Goal: Information Seeking & Learning: Find specific fact

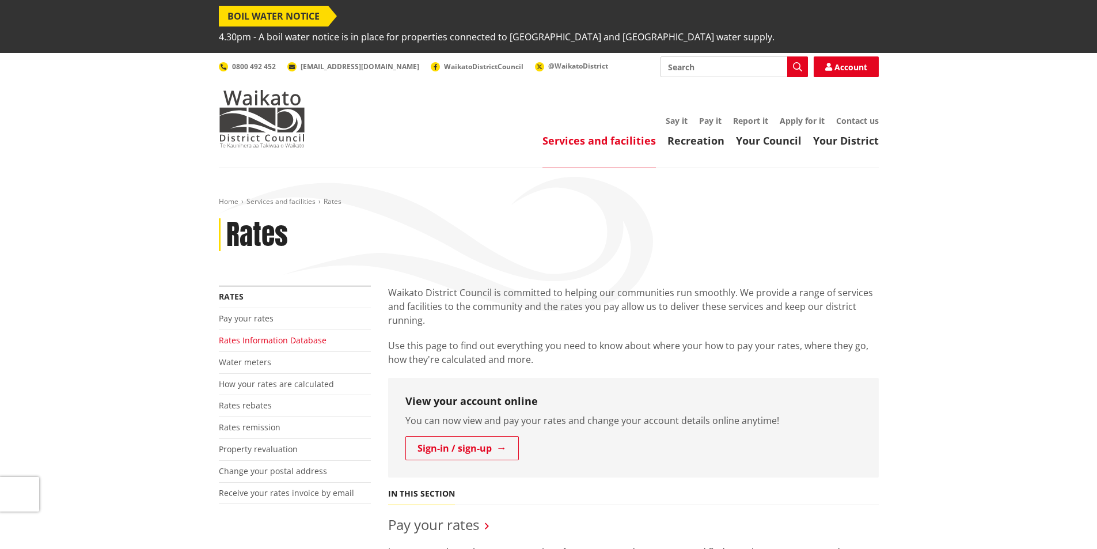
click at [257, 335] on link "Rates Information Database" at bounding box center [273, 340] width 108 height 11
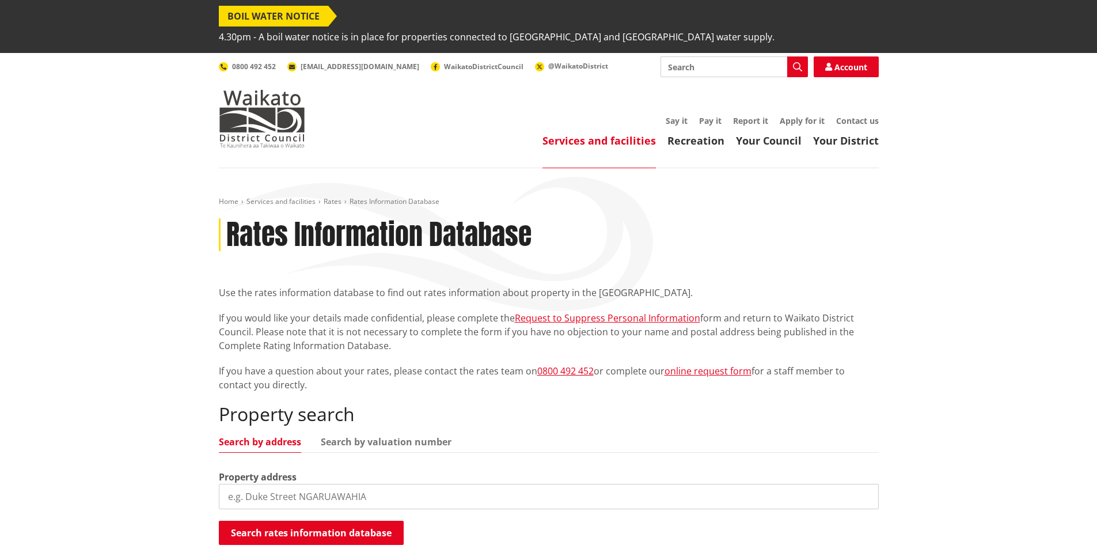
click at [247, 484] on input "search" at bounding box center [549, 496] width 660 height 25
click at [316, 520] on button "Search rates information database" at bounding box center [311, 532] width 185 height 24
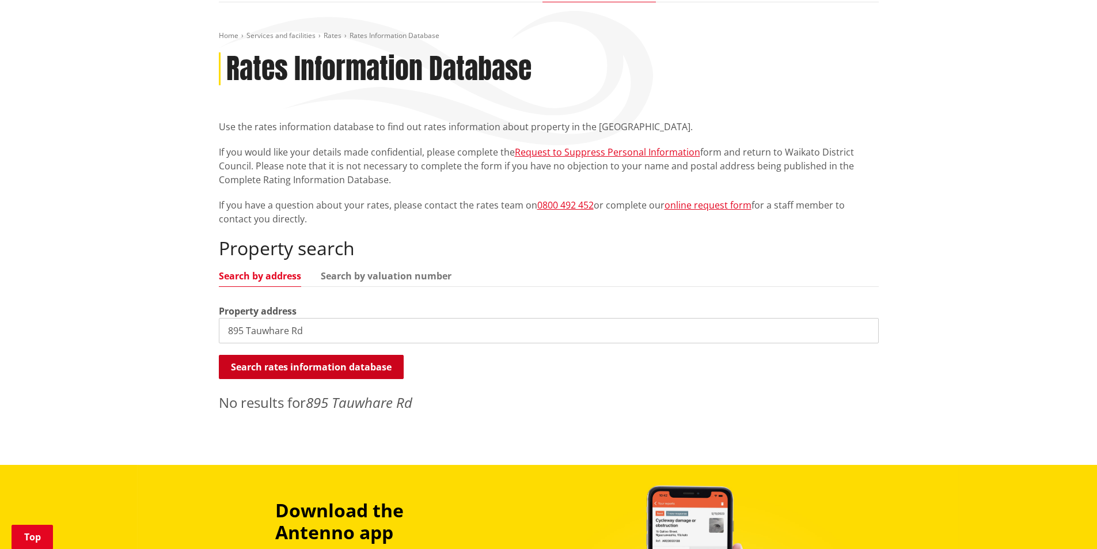
scroll to position [173, 0]
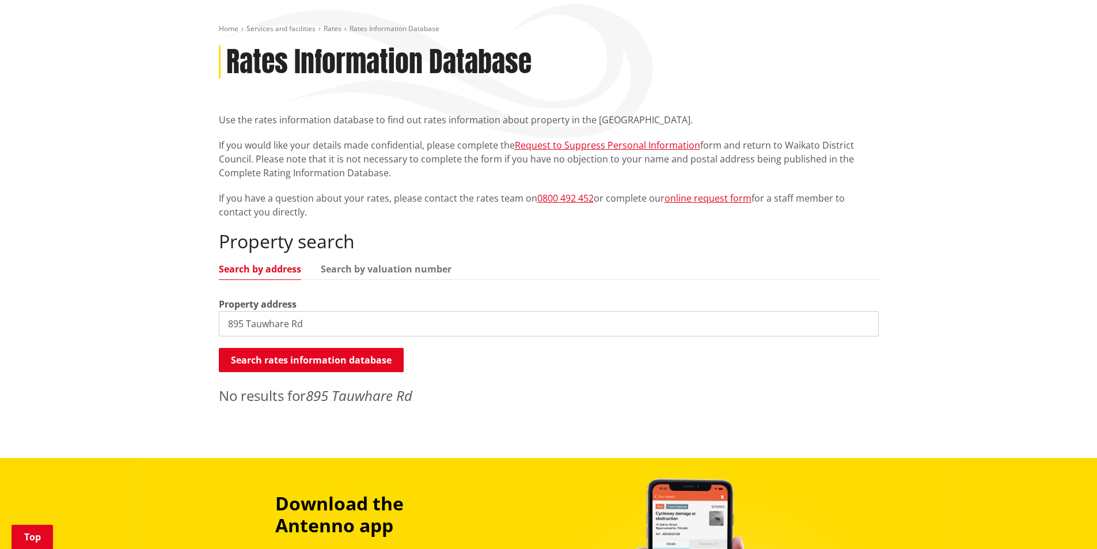
click at [313, 311] on input "895 Tauwhare Rd" at bounding box center [549, 323] width 660 height 25
click at [322, 348] on button "Search rates information database" at bounding box center [311, 360] width 185 height 24
drag, startPoint x: 354, startPoint y: 303, endPoint x: 307, endPoint y: 300, distance: 46.8
click at [307, 311] on input "895 Tauwhare Rd, Tauwhare" at bounding box center [549, 323] width 660 height 25
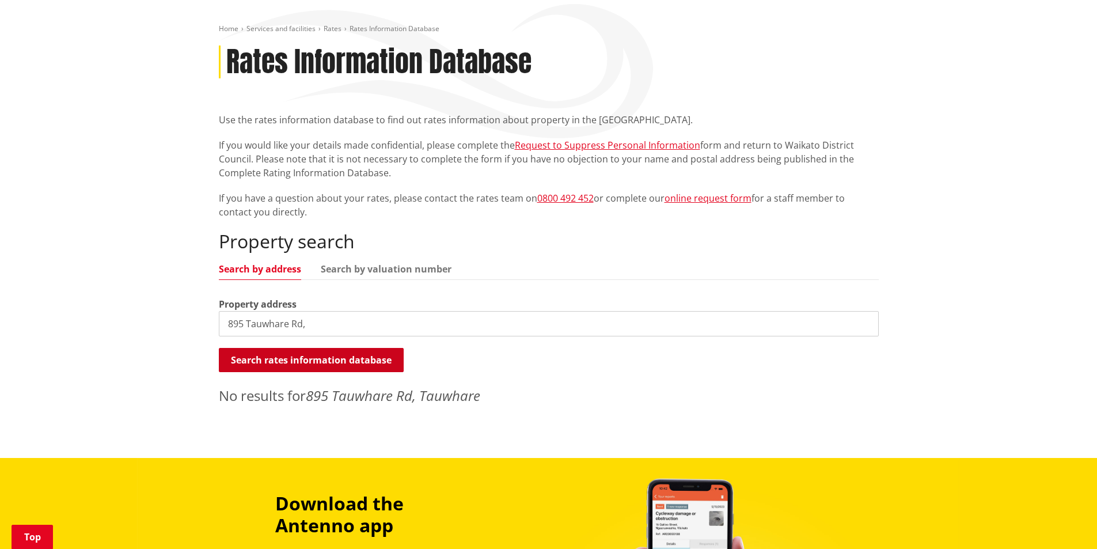
click at [286, 348] on button "Search rates information database" at bounding box center [311, 360] width 185 height 24
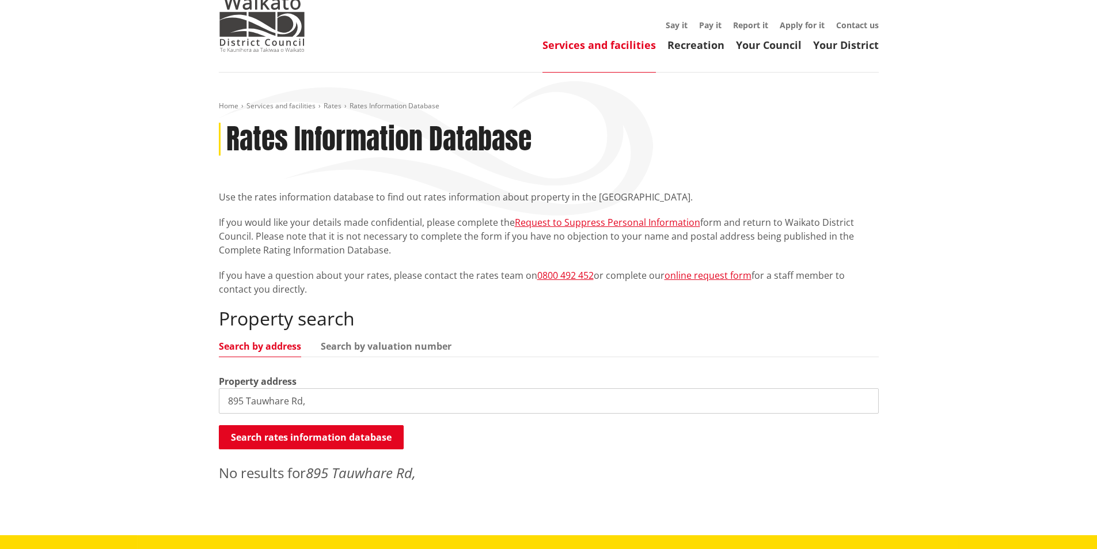
scroll to position [115, 0]
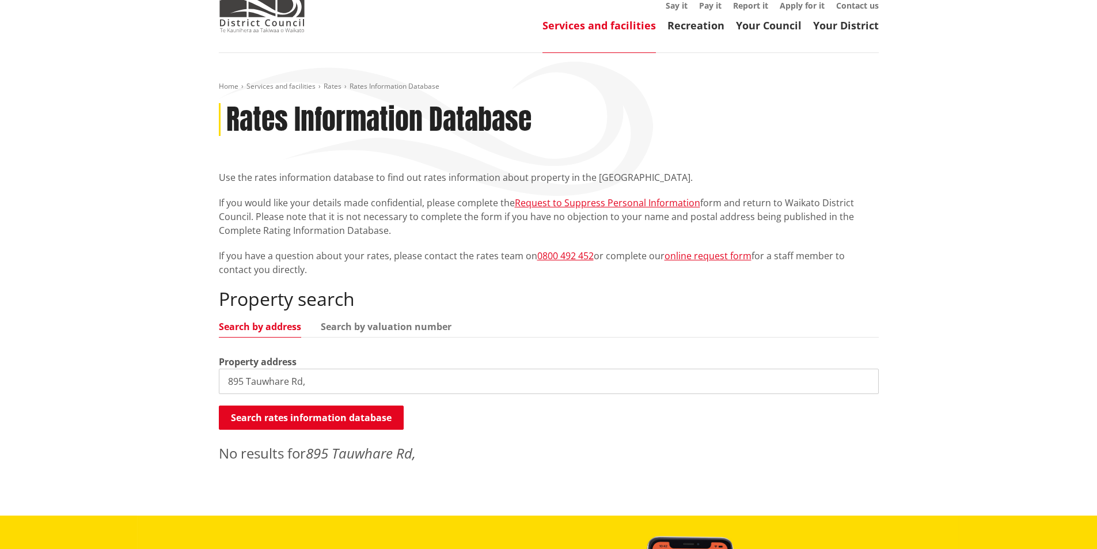
click at [302, 368] on input "895 Tauwhare Rd," at bounding box center [549, 380] width 660 height 25
click at [228, 368] on input "895 Tauwhare Rd" at bounding box center [549, 380] width 660 height 25
click at [256, 405] on button "Search rates information database" at bounding box center [311, 417] width 185 height 24
click at [224, 368] on input "Tauwhare Rd" at bounding box center [549, 380] width 660 height 25
click at [267, 405] on button "Search rates information database" at bounding box center [311, 417] width 185 height 24
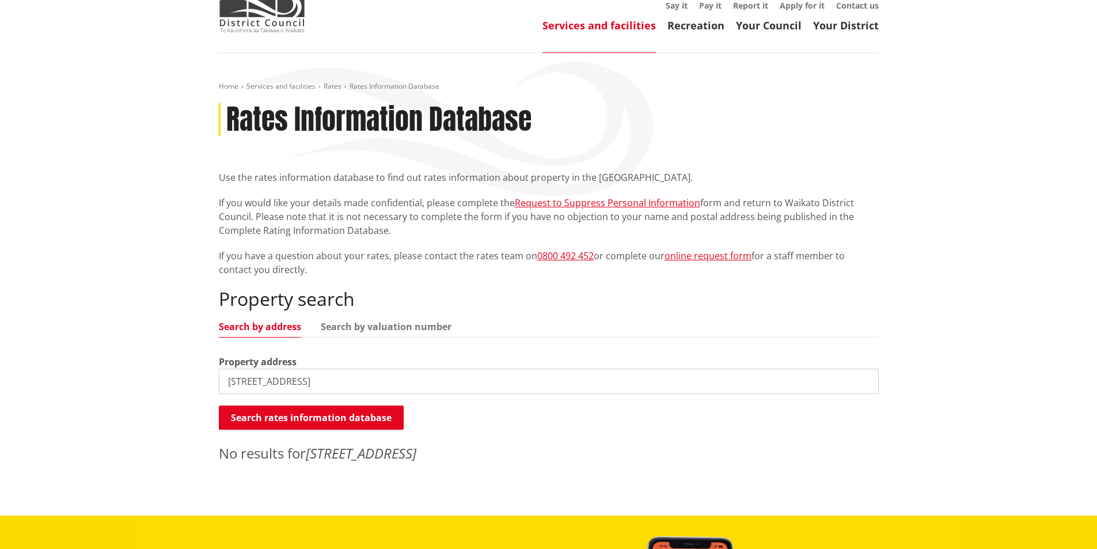
click at [225, 368] on input "89 Tauwhare Rd" at bounding box center [549, 380] width 660 height 25
type input "589 Tauwhare Rd"
click at [257, 405] on button "Search rates information database" at bounding box center [311, 417] width 185 height 24
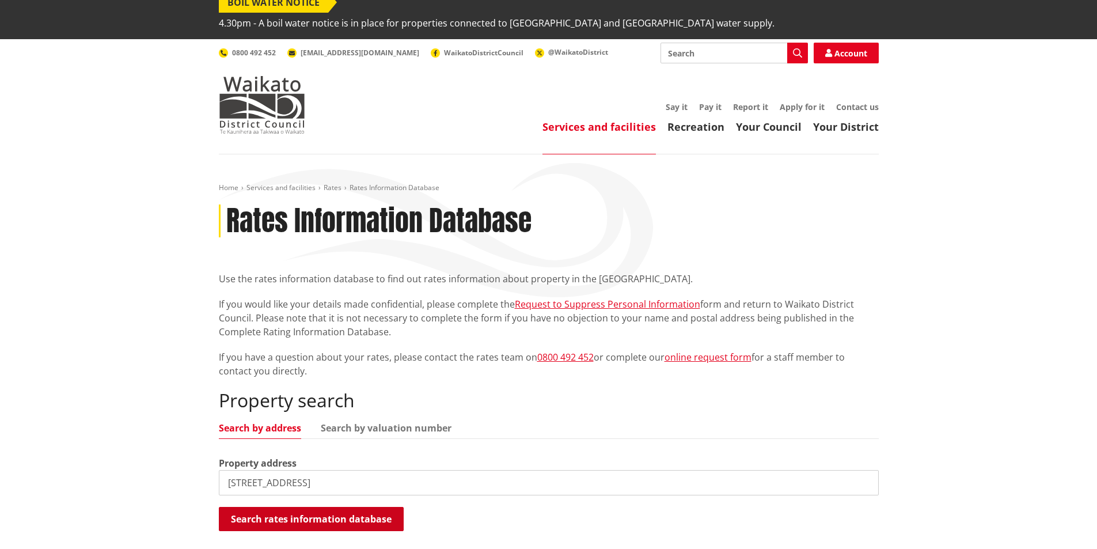
scroll to position [0, 0]
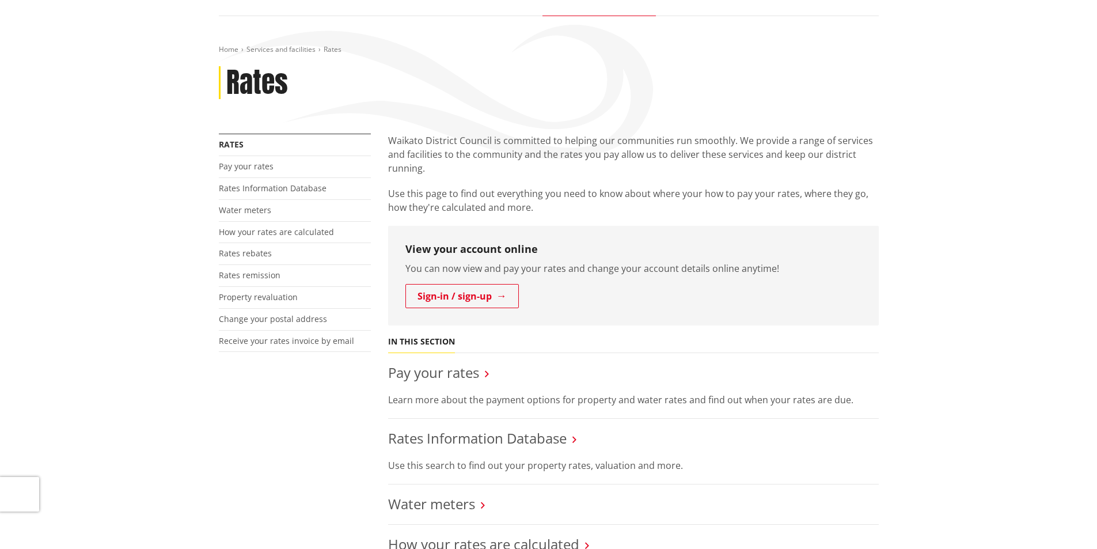
scroll to position [230, 0]
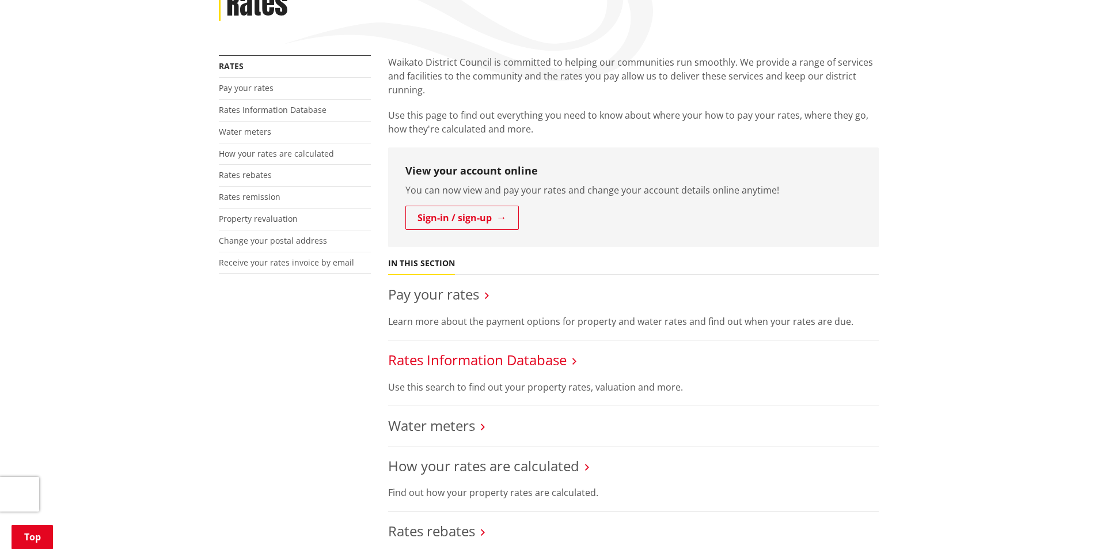
click at [525, 350] on link "Rates Information Database" at bounding box center [477, 359] width 178 height 19
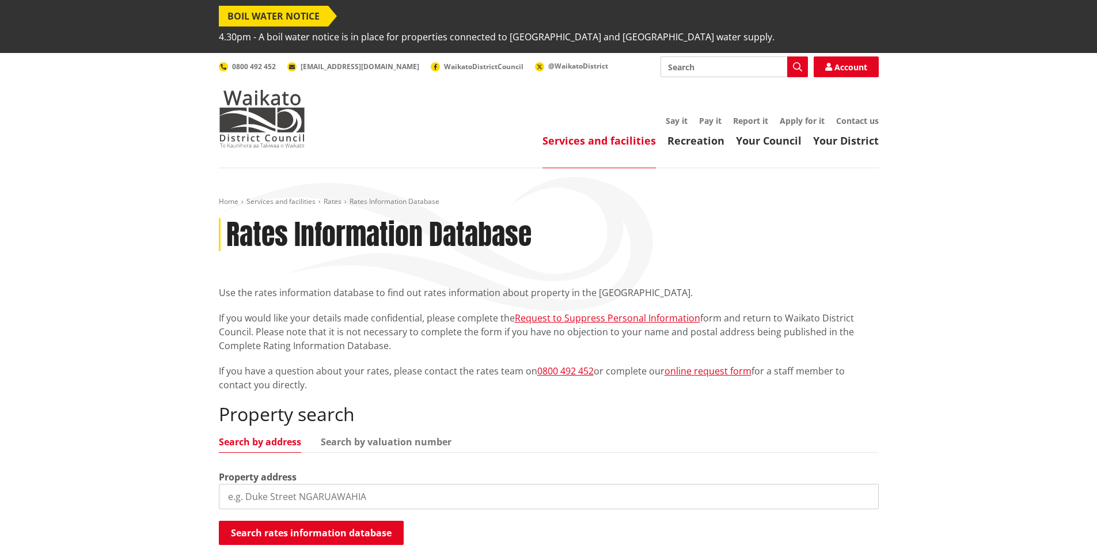
click at [226, 484] on input "search" at bounding box center [549, 496] width 660 height 25
click at [290, 520] on button "Search rates information database" at bounding box center [311, 532] width 185 height 24
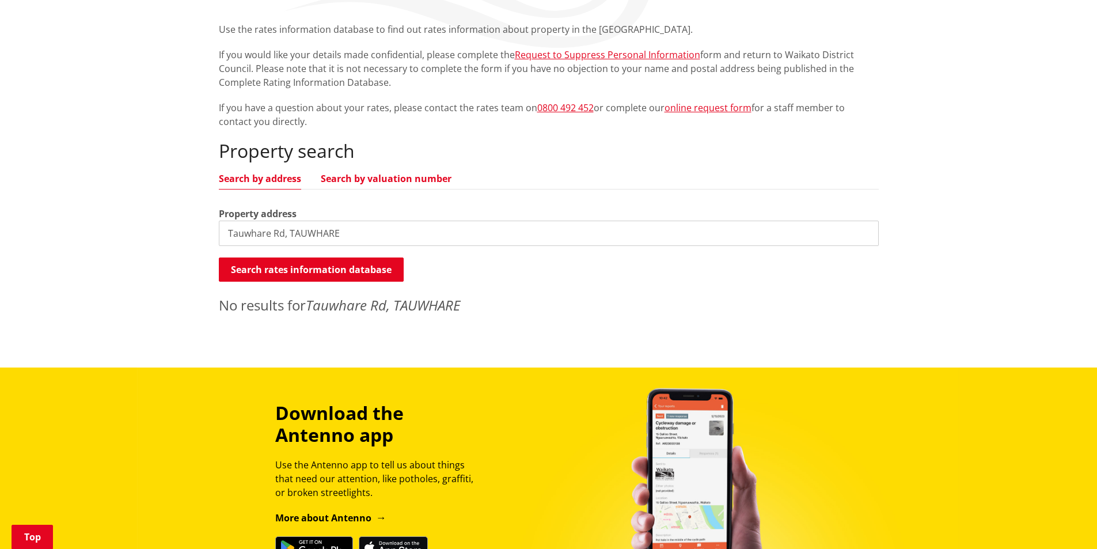
scroll to position [288, 0]
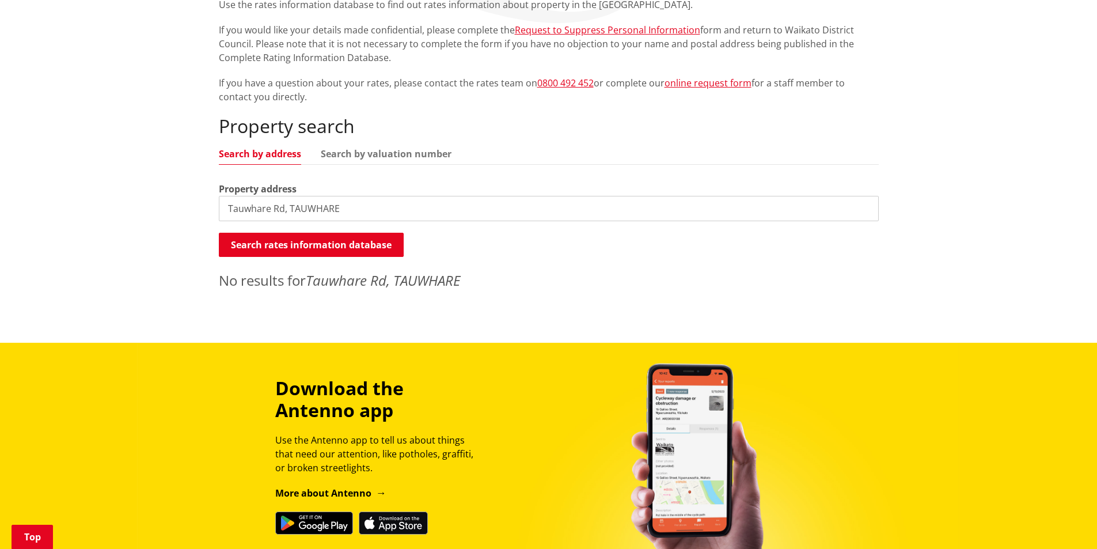
click at [229, 196] on input "Tauwhare Rd, TAUWHARE" at bounding box center [549, 208] width 660 height 25
type input "E"
click at [253, 233] on button "Search rates information database" at bounding box center [311, 245] width 185 height 24
drag, startPoint x: 348, startPoint y: 185, endPoint x: 246, endPoint y: 183, distance: 101.4
click at [246, 196] on input "195 sCOTSMAN vALLEY rD" at bounding box center [549, 208] width 660 height 25
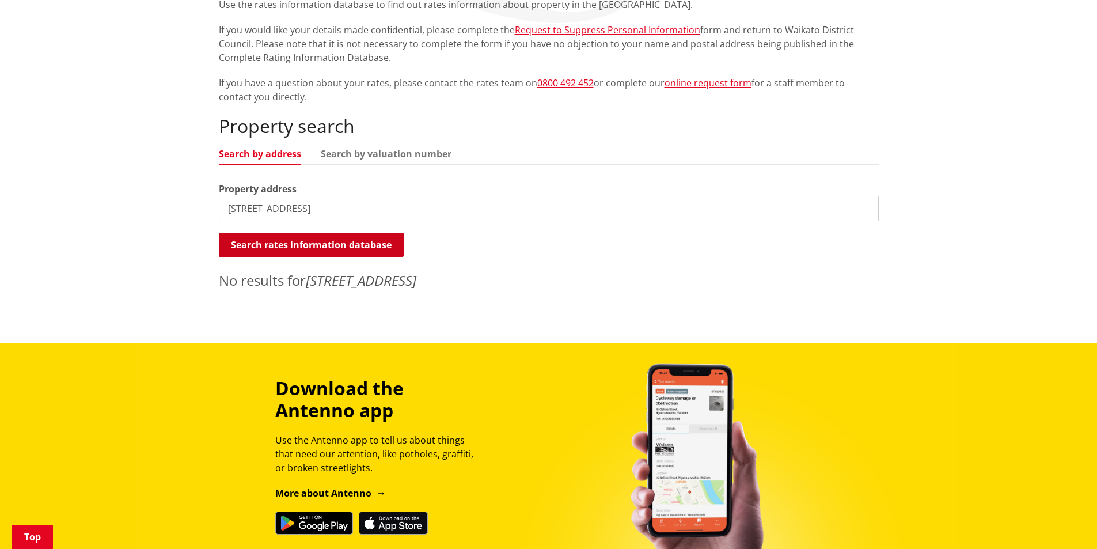
type input "195 Scotsman Valley Rd"
click at [279, 233] on button "Search rates information database" at bounding box center [311, 245] width 185 height 24
